Goal: Information Seeking & Learning: Learn about a topic

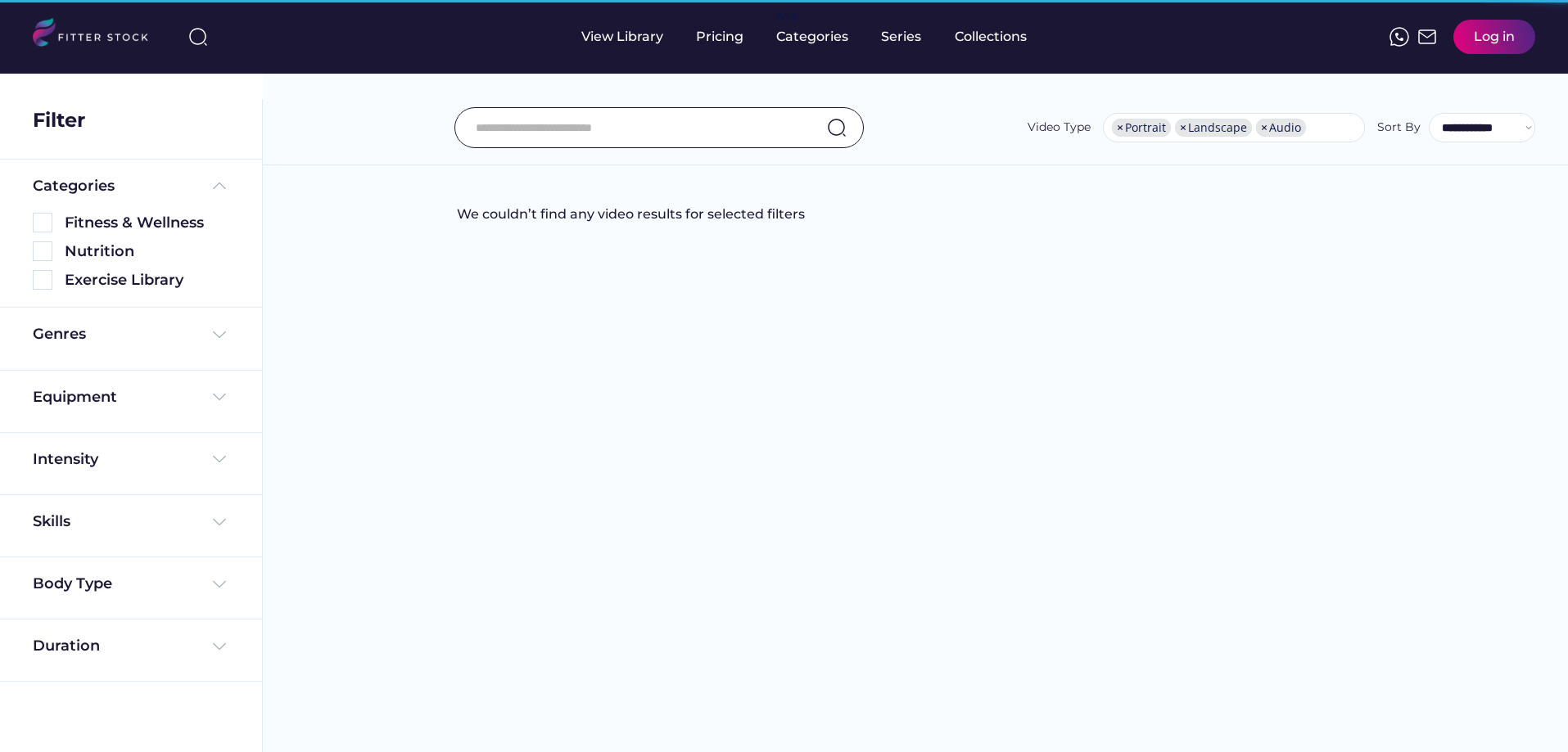
select select "**********"
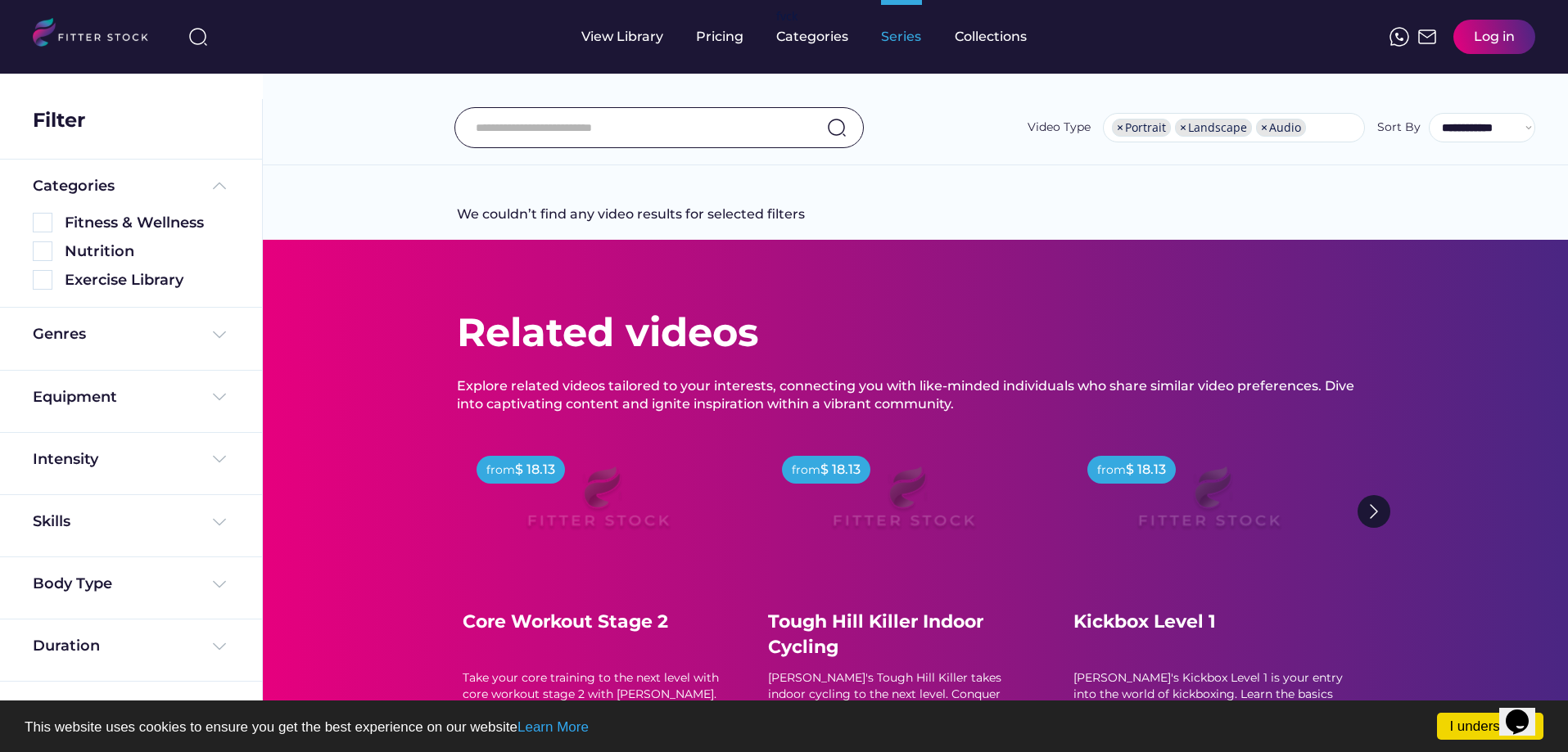
click at [912, 32] on div "Series" at bounding box center [901, 37] width 41 height 18
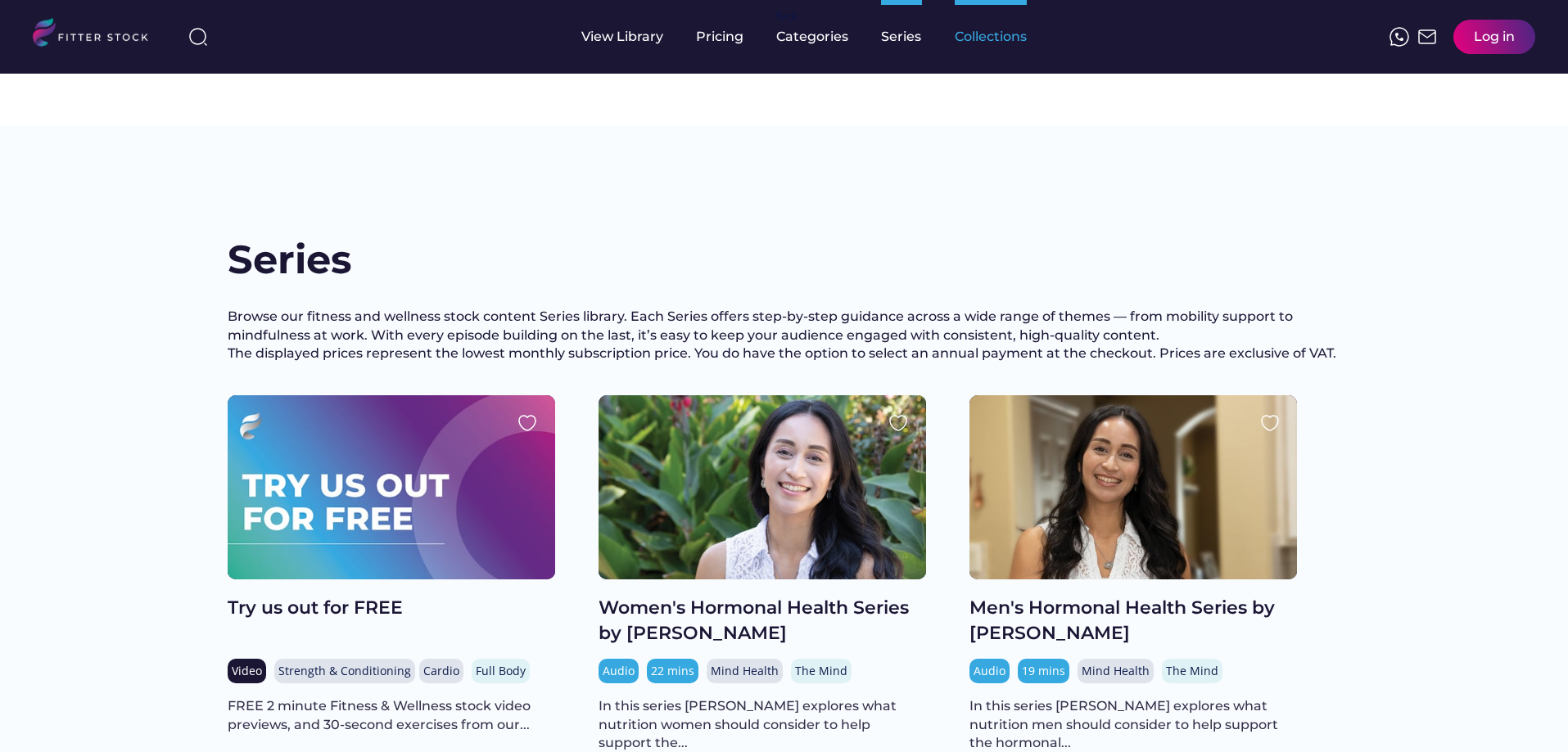
click at [971, 34] on div "Collections" at bounding box center [991, 37] width 72 height 18
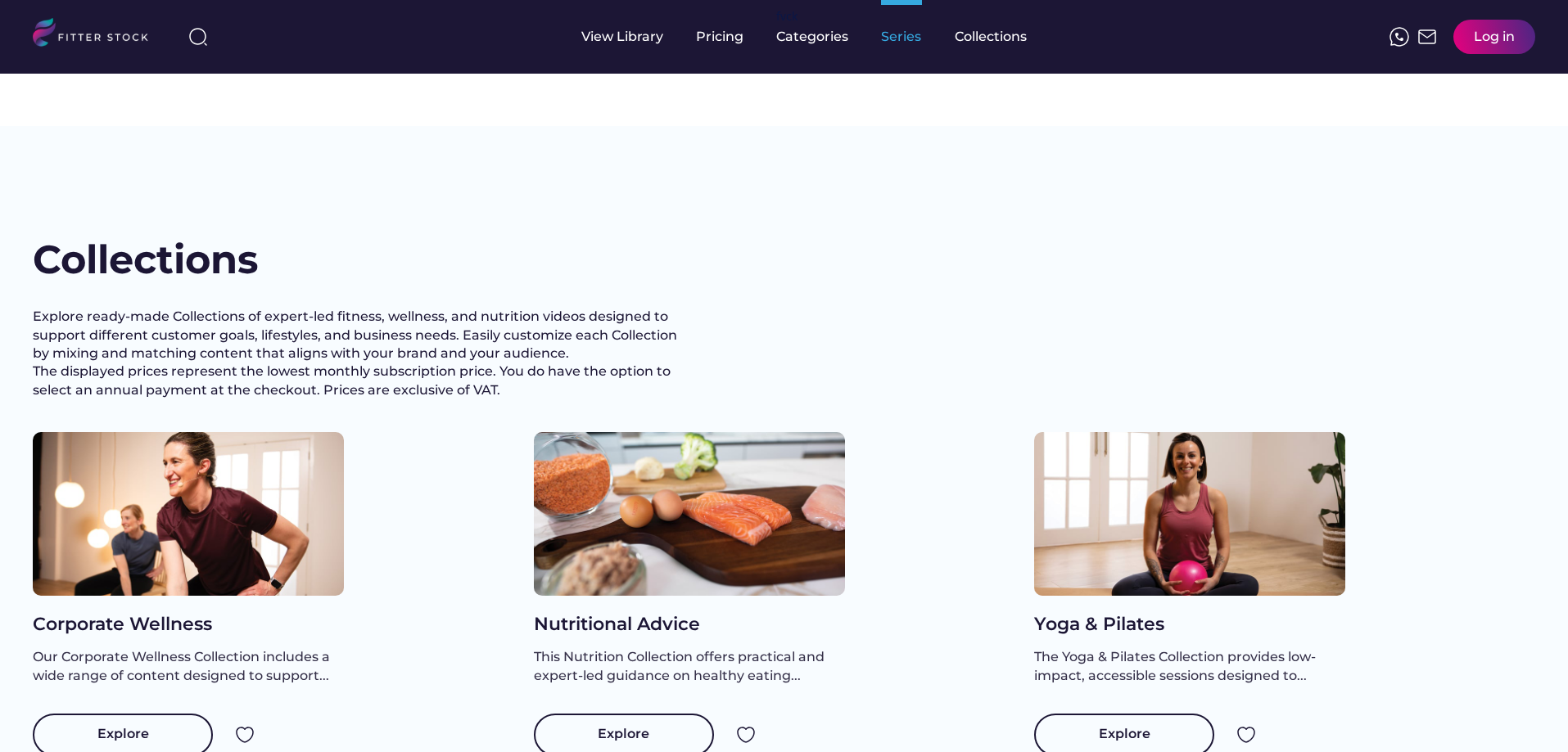
click at [898, 41] on div "Series" at bounding box center [901, 37] width 41 height 18
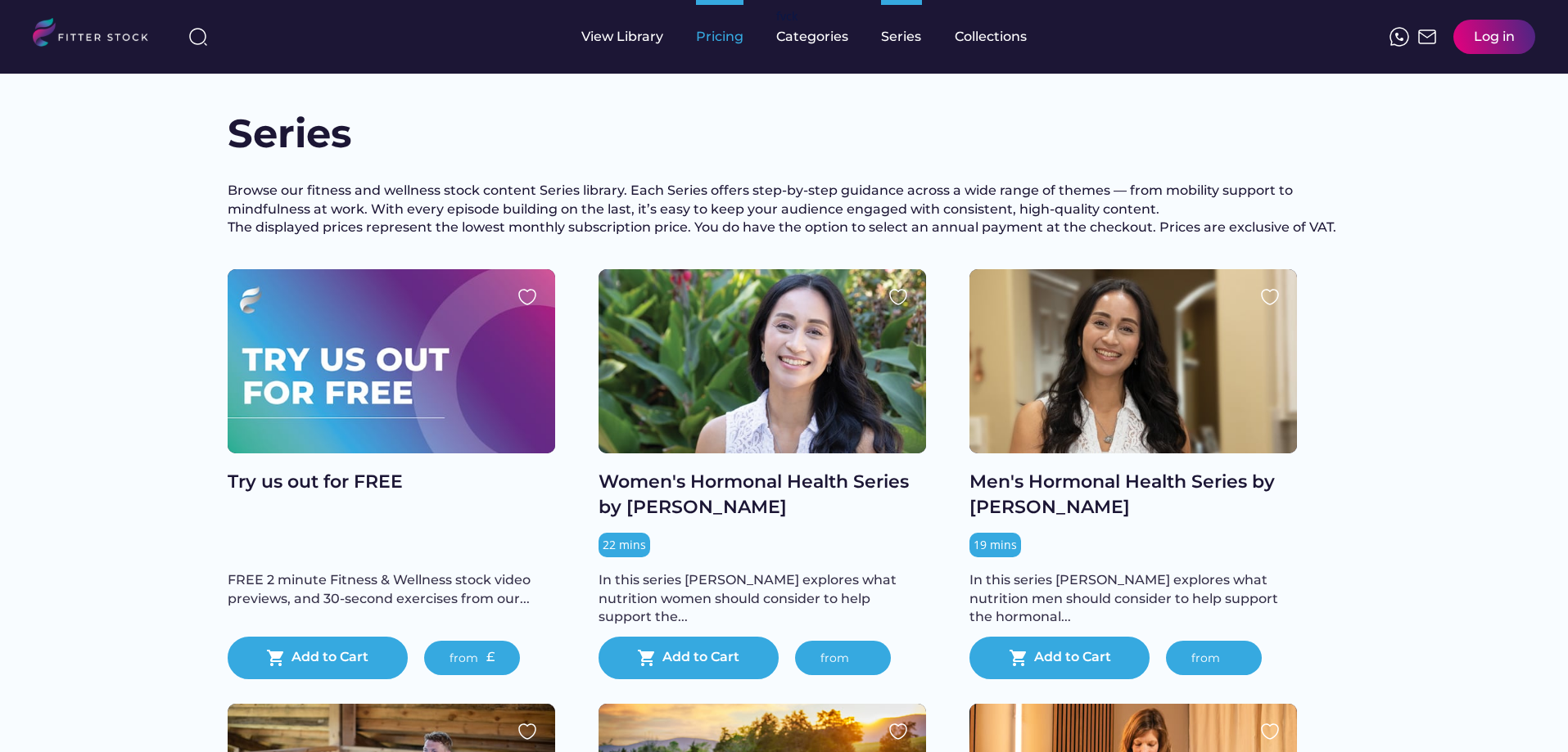
click at [707, 44] on div "Pricing" at bounding box center [719, 37] width 48 height 18
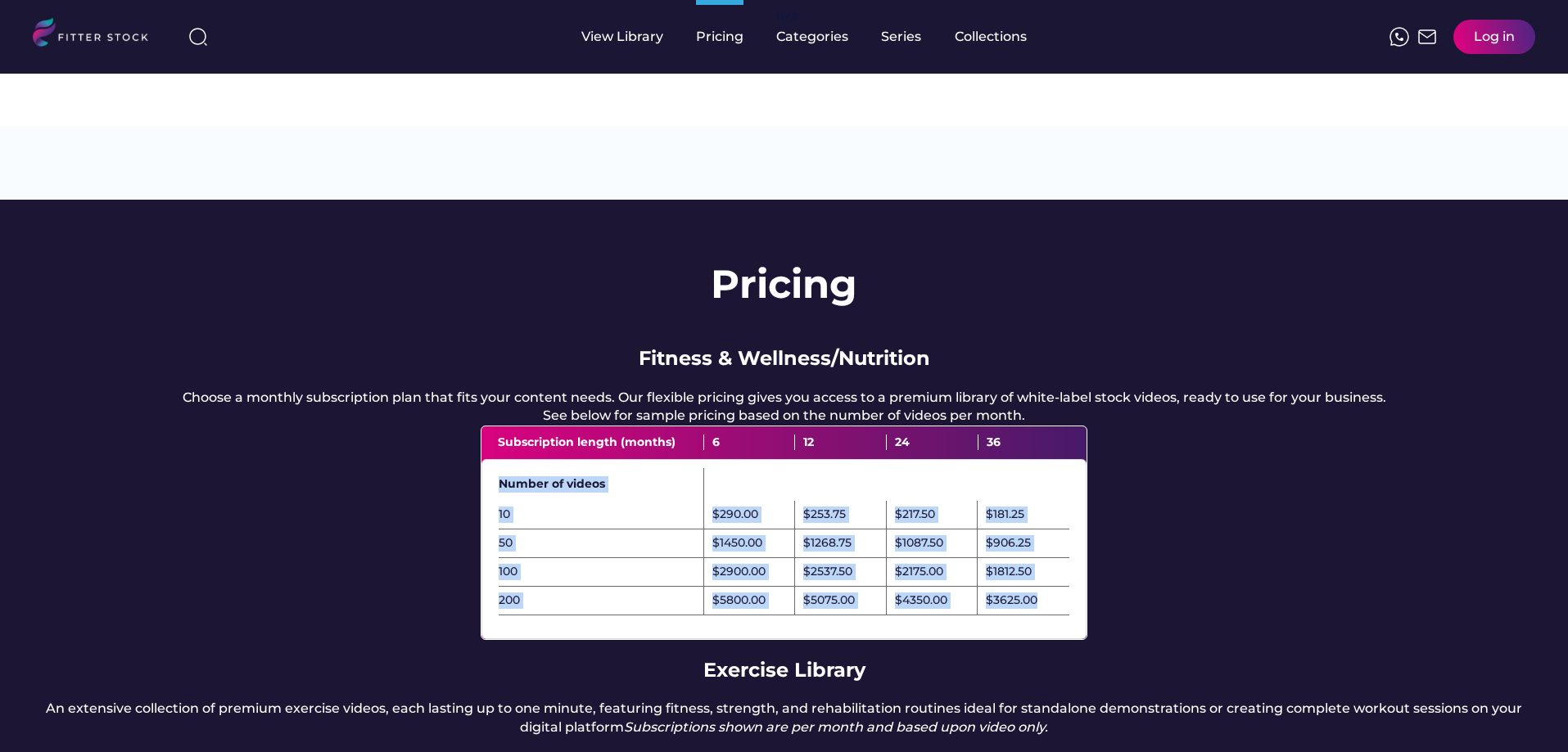
drag, startPoint x: 501, startPoint y: 371, endPoint x: 1047, endPoint y: 496, distance: 560.1
click at [1047, 496] on div "Number of videos 10 $290.00 $253.75 $217.50 $181.25 50 $1450.00 $1268.75 $1087.…" at bounding box center [784, 549] width 605 height 180
click at [1164, 455] on div "Pricing Fitness & Wellness/Nutrition Choose a monthly subscription plan that fi…" at bounding box center [784, 668] width 1568 height 937
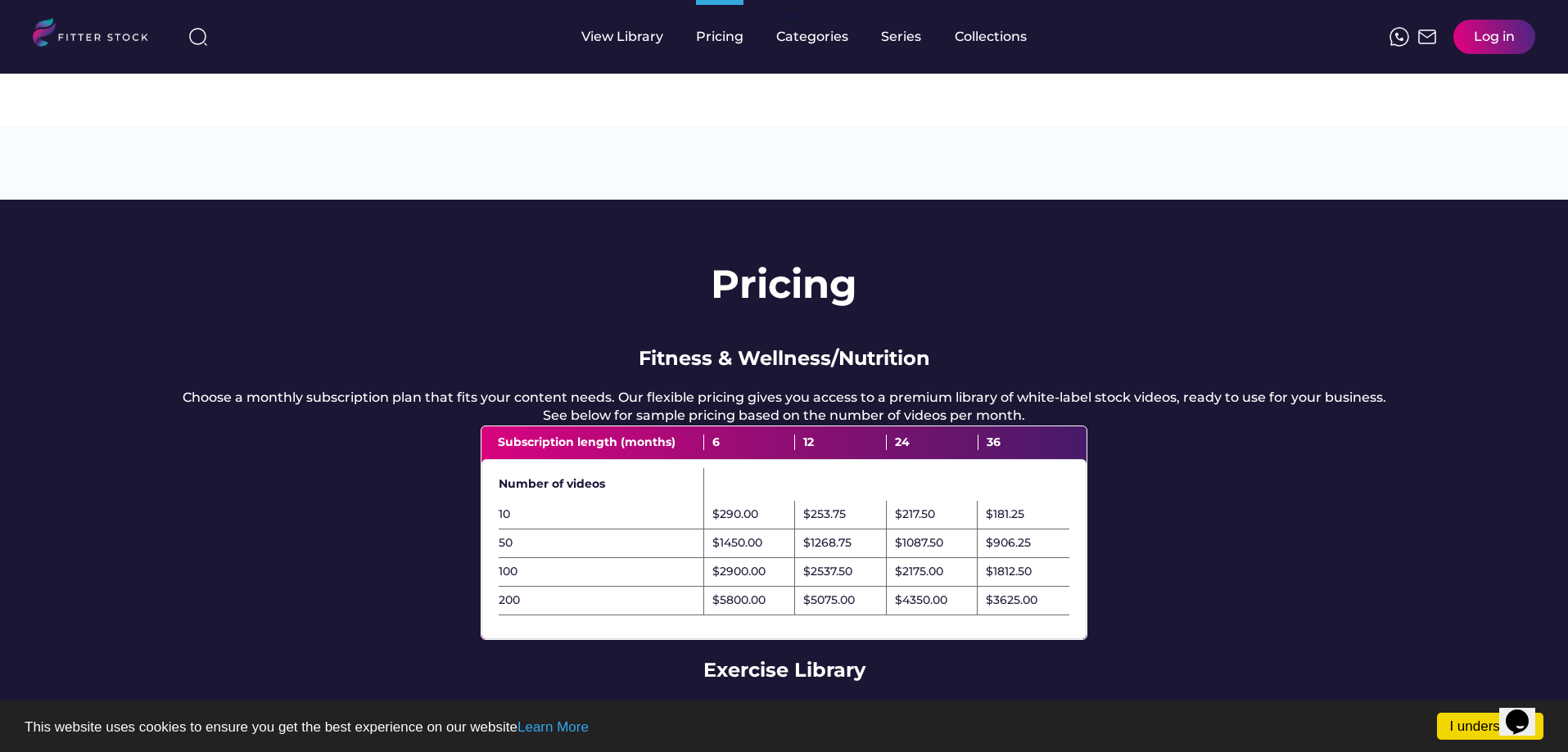
click at [60, 33] on img at bounding box center [97, 35] width 129 height 34
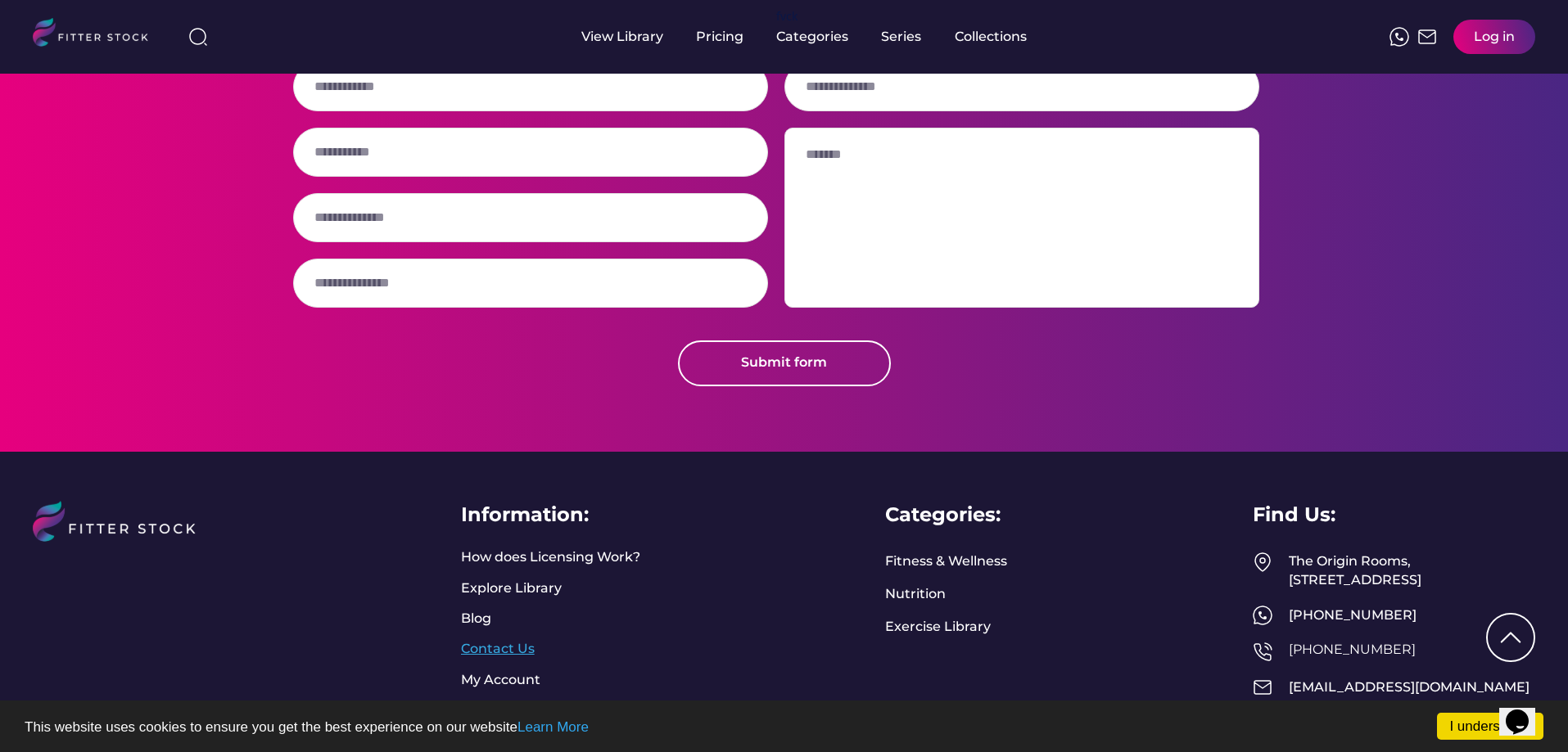
click at [492, 640] on link "Contact Us" at bounding box center [498, 649] width 74 height 18
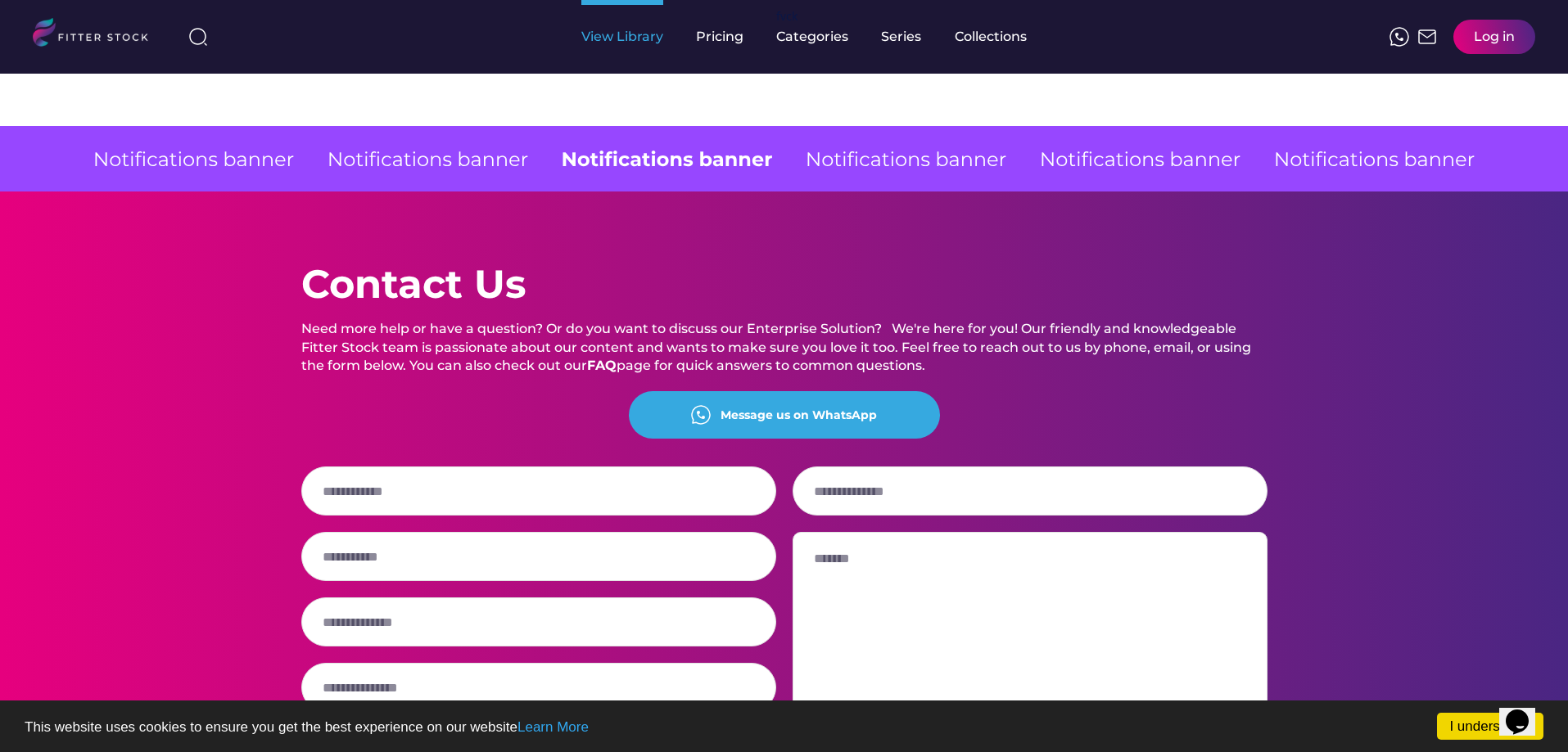
click at [642, 34] on div "View Library" at bounding box center [622, 37] width 82 height 18
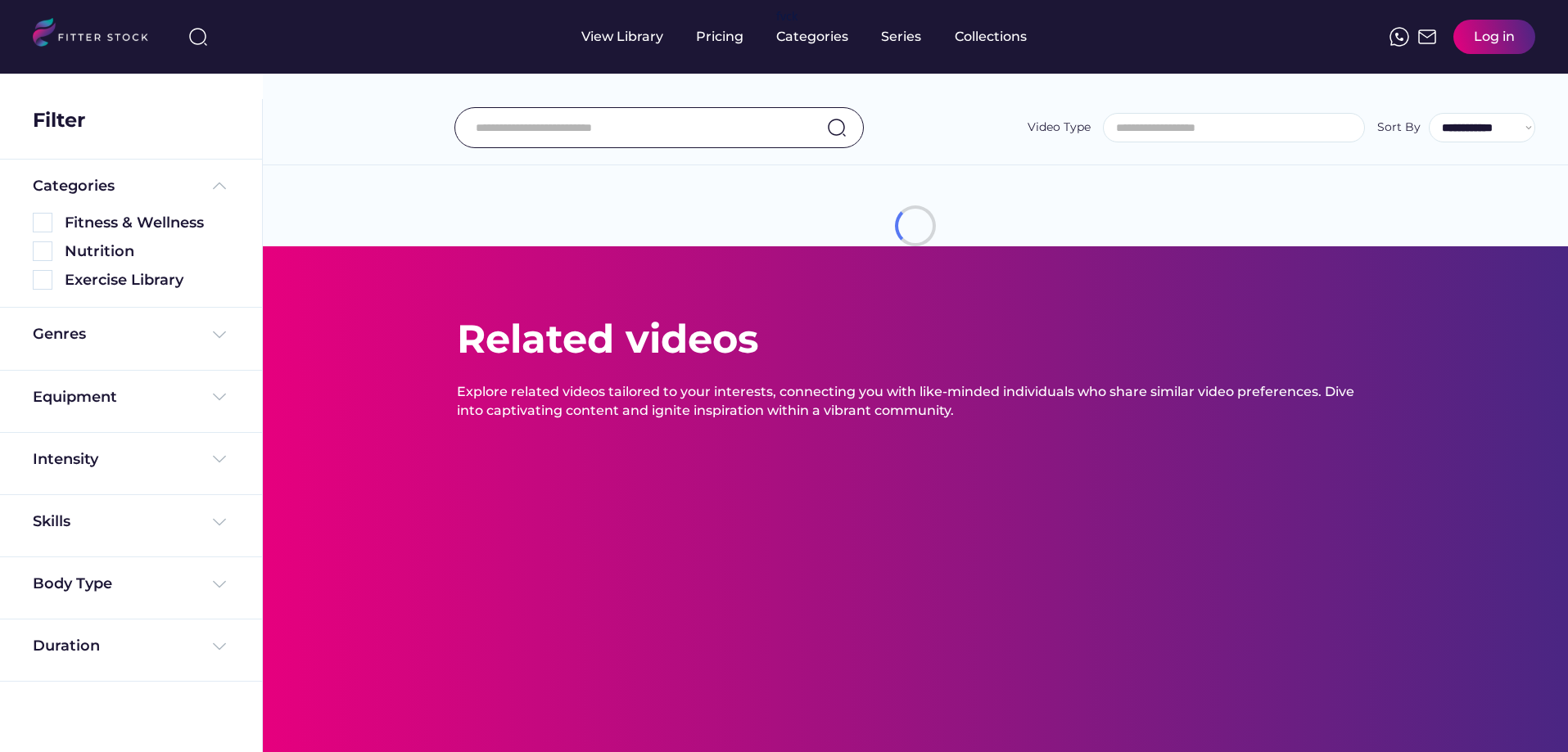
select select
select select "**********"
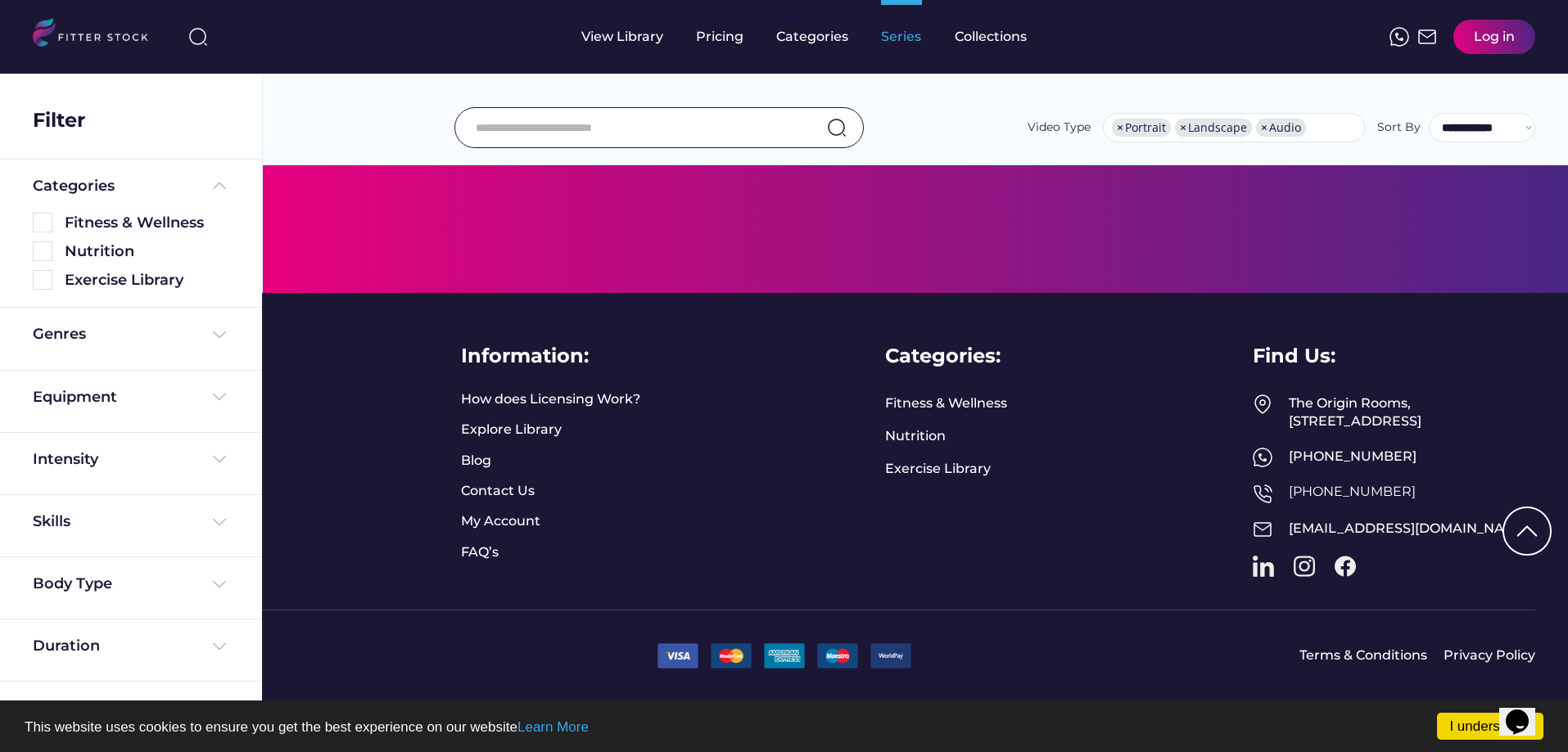
click at [903, 41] on div "Series" at bounding box center [901, 37] width 41 height 18
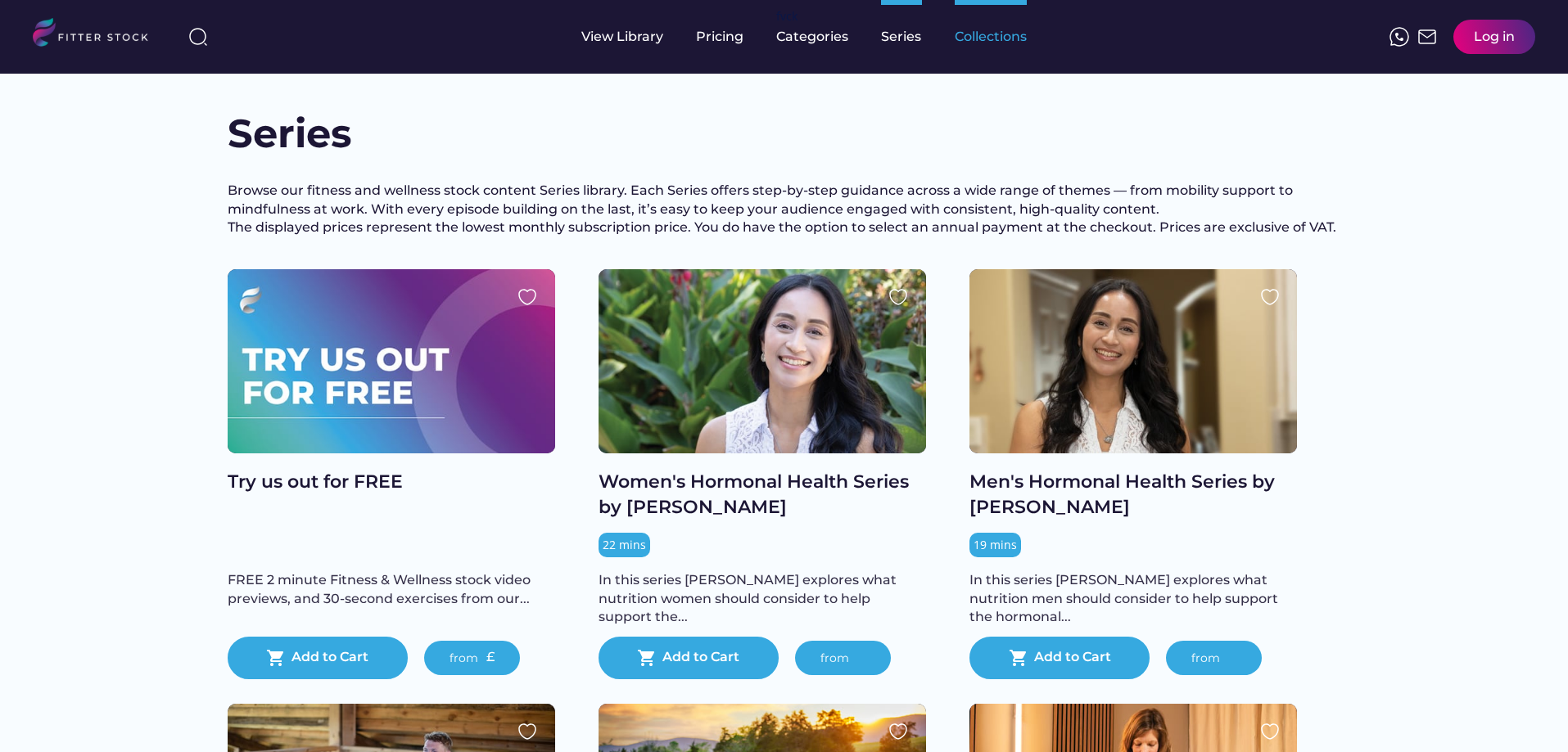
click at [961, 35] on div "Collections" at bounding box center [991, 37] width 72 height 18
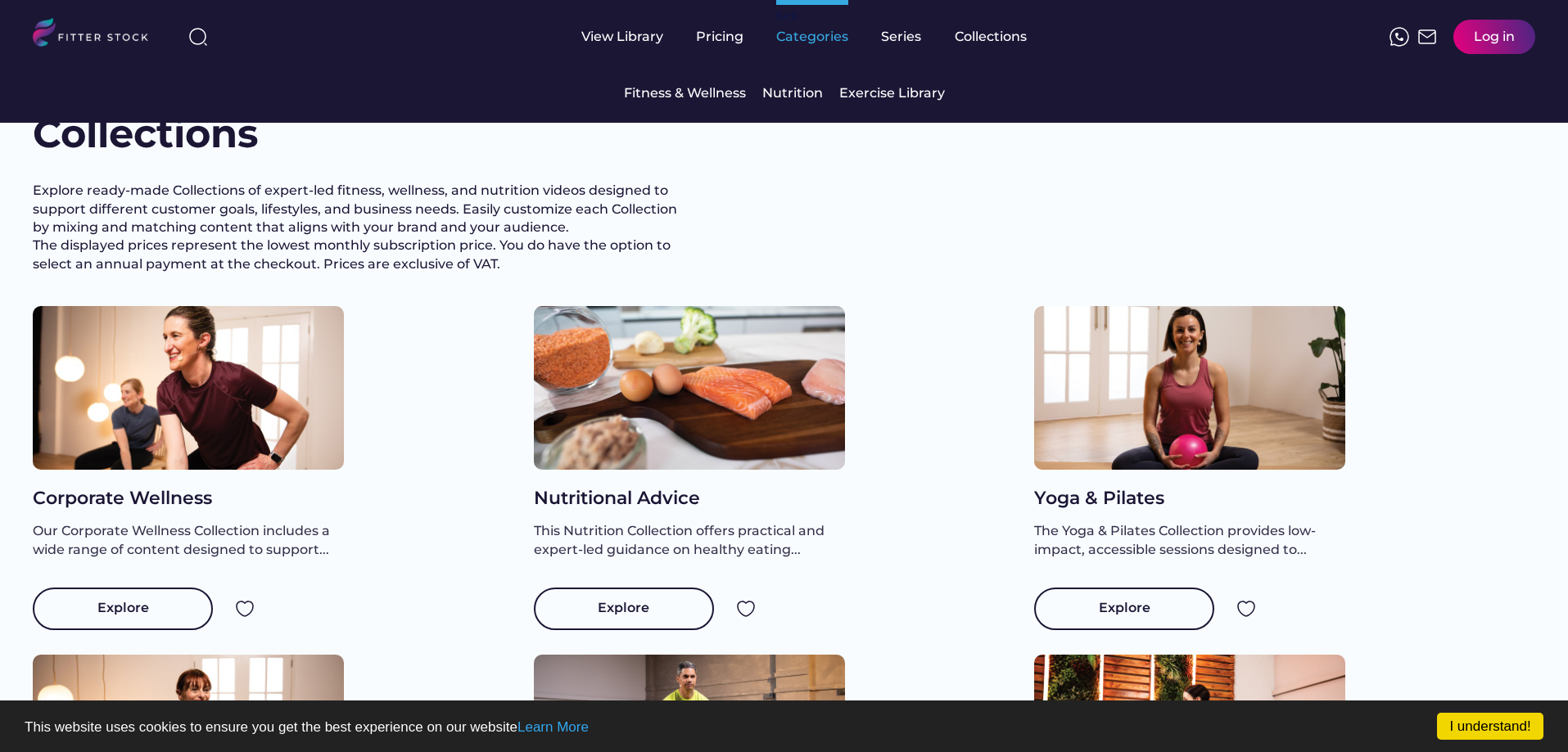
click at [810, 47] on div "fvck Categories" at bounding box center [813, 37] width 72 height 74
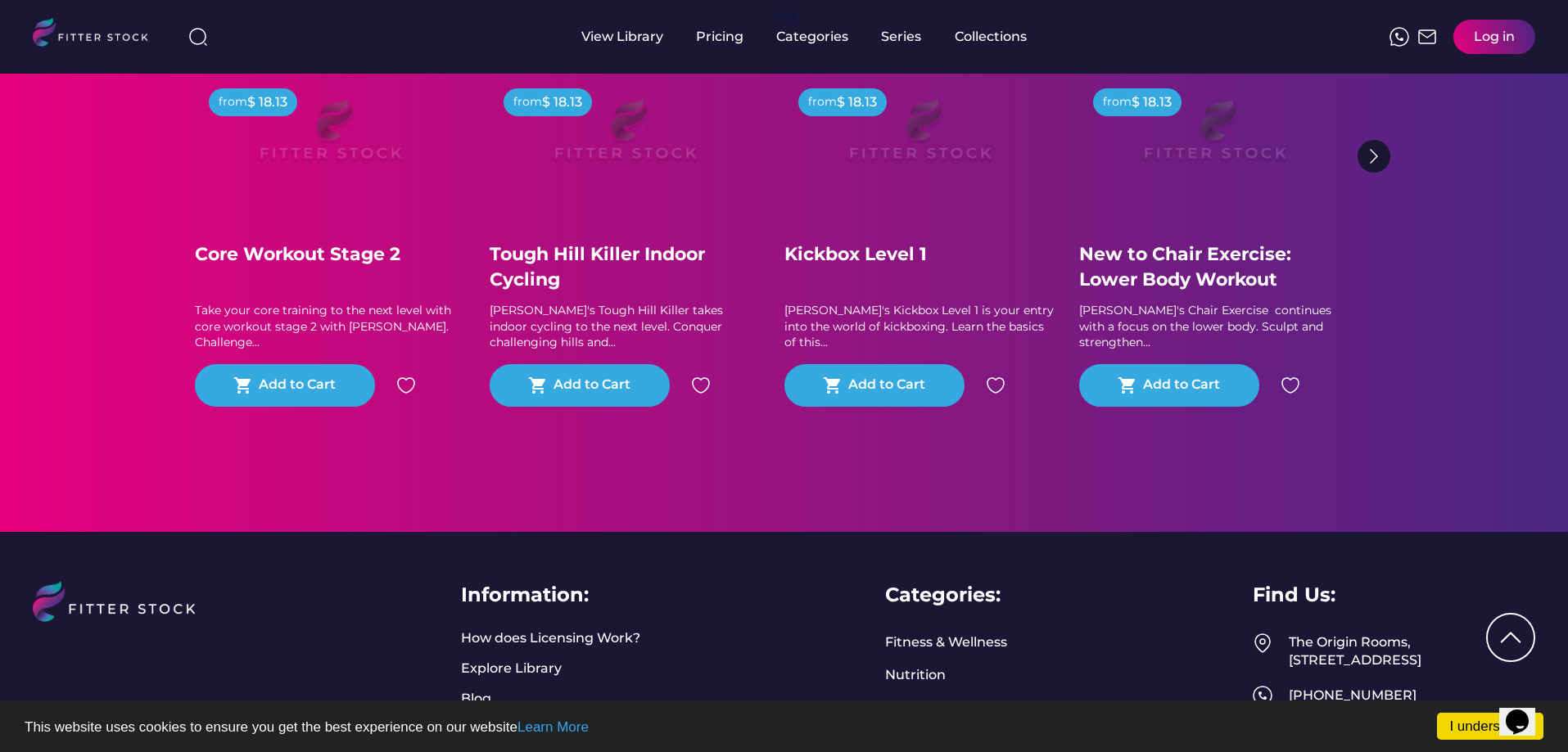
scroll to position [2287, 0]
